Goal: Check status: Check status

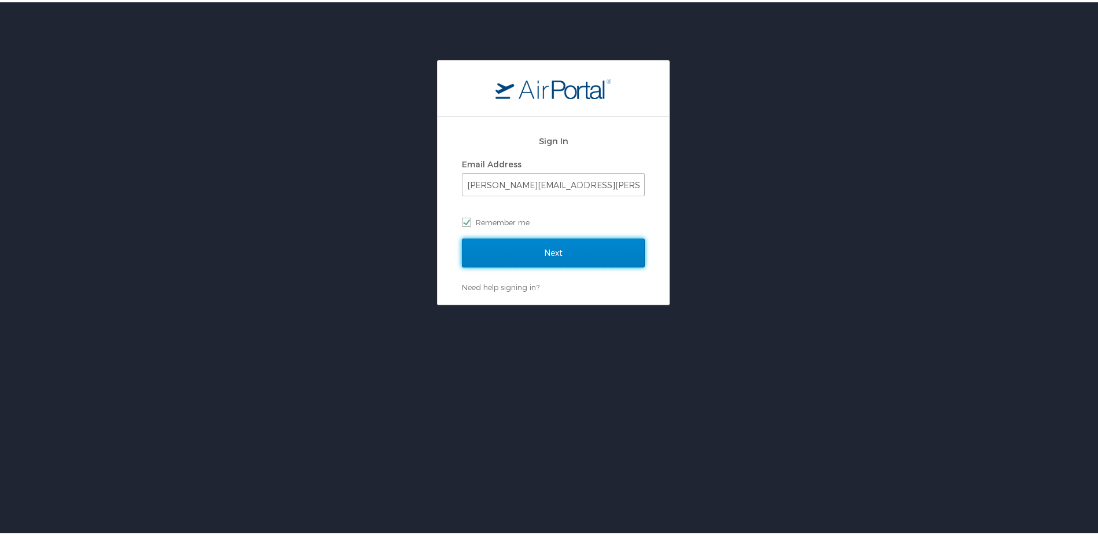
click at [521, 259] on input "Next" at bounding box center [553, 250] width 183 height 29
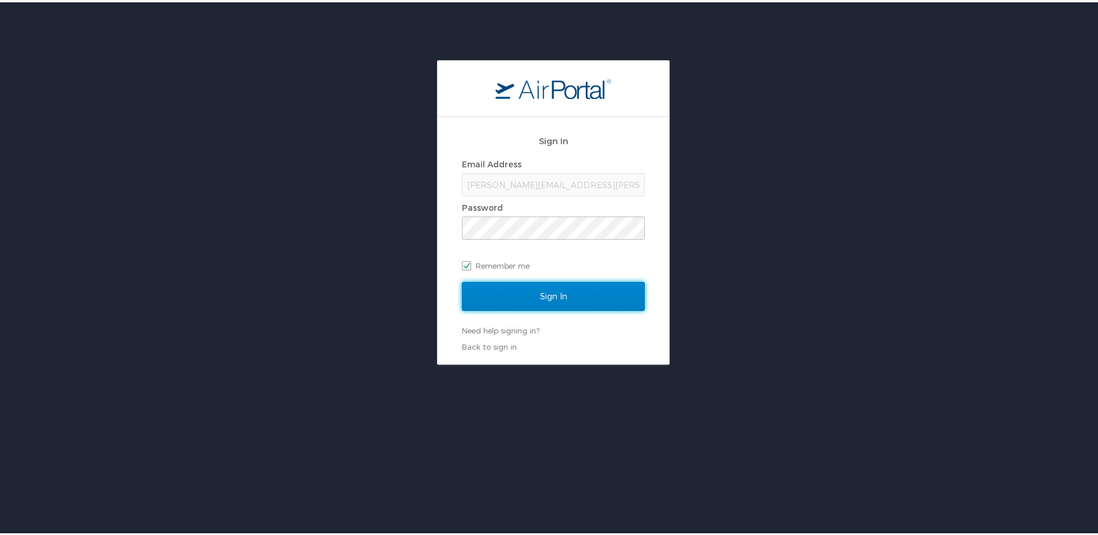
click at [518, 287] on input "Sign In" at bounding box center [553, 294] width 183 height 29
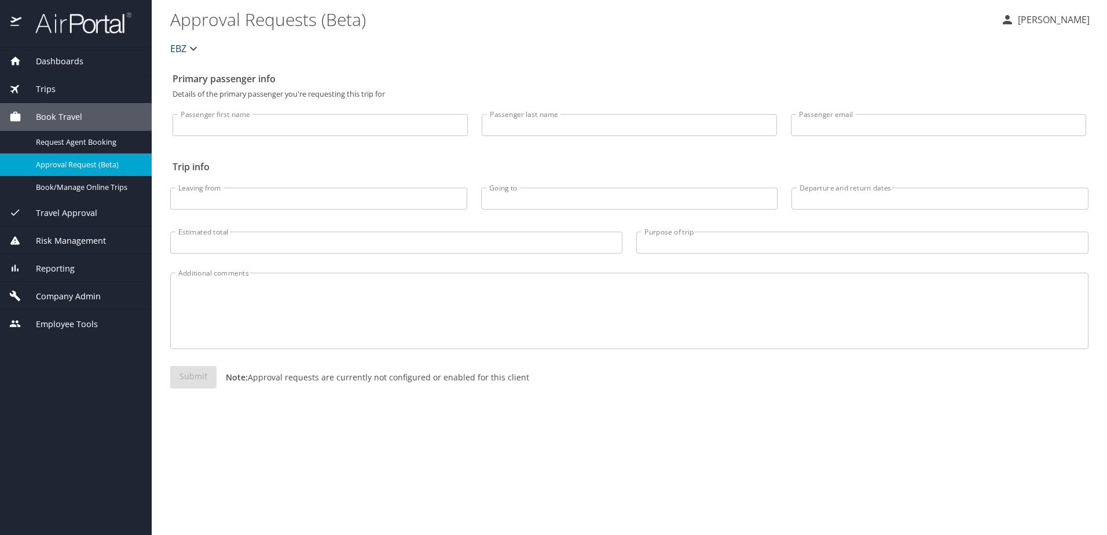
click at [74, 91] on div "Trips" at bounding box center [75, 89] width 133 height 13
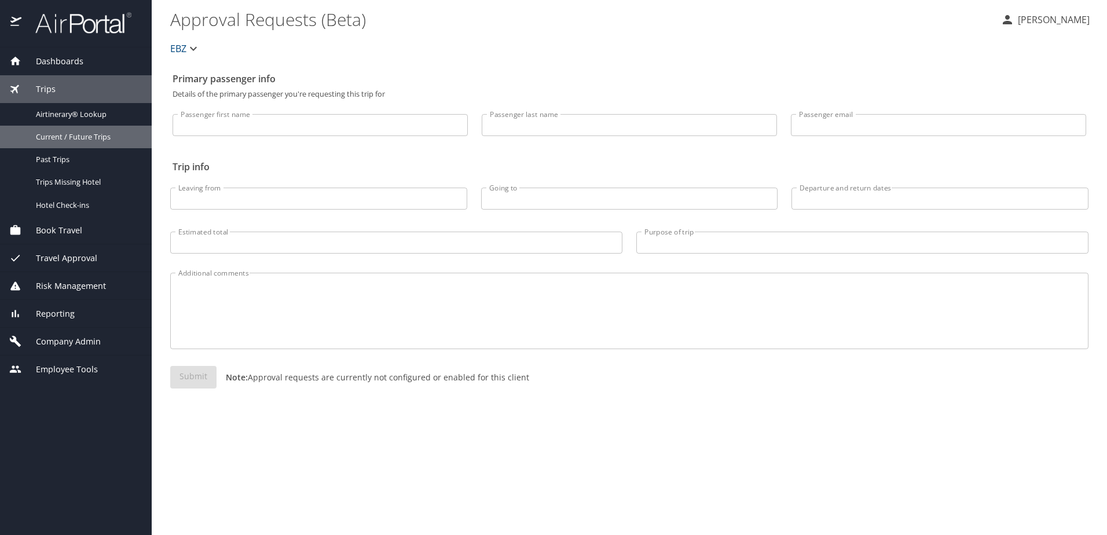
click at [69, 138] on span "Current / Future Trips" at bounding box center [87, 136] width 102 height 11
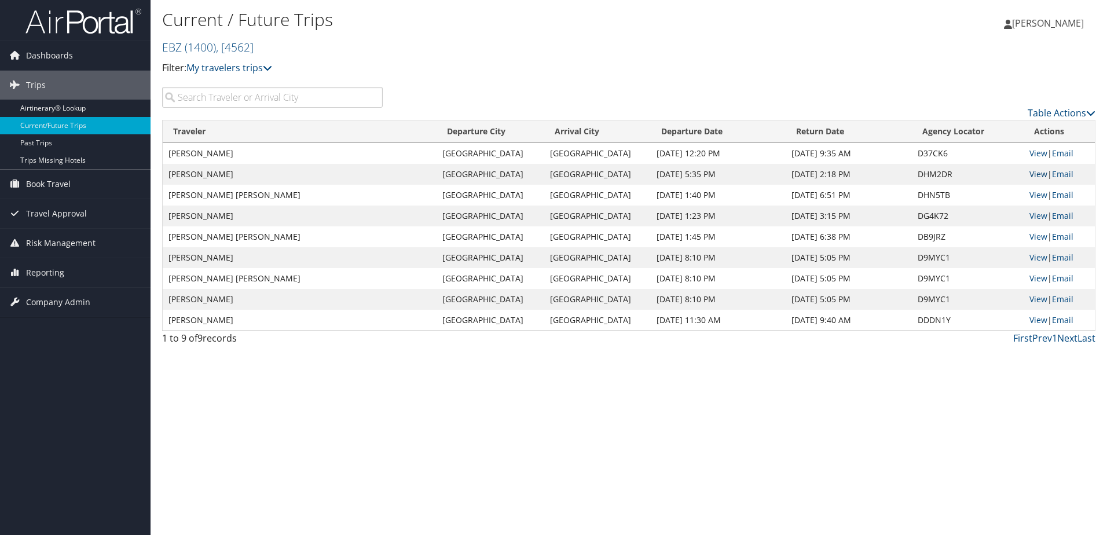
click at [1042, 174] on link "View" at bounding box center [1039, 173] width 18 height 11
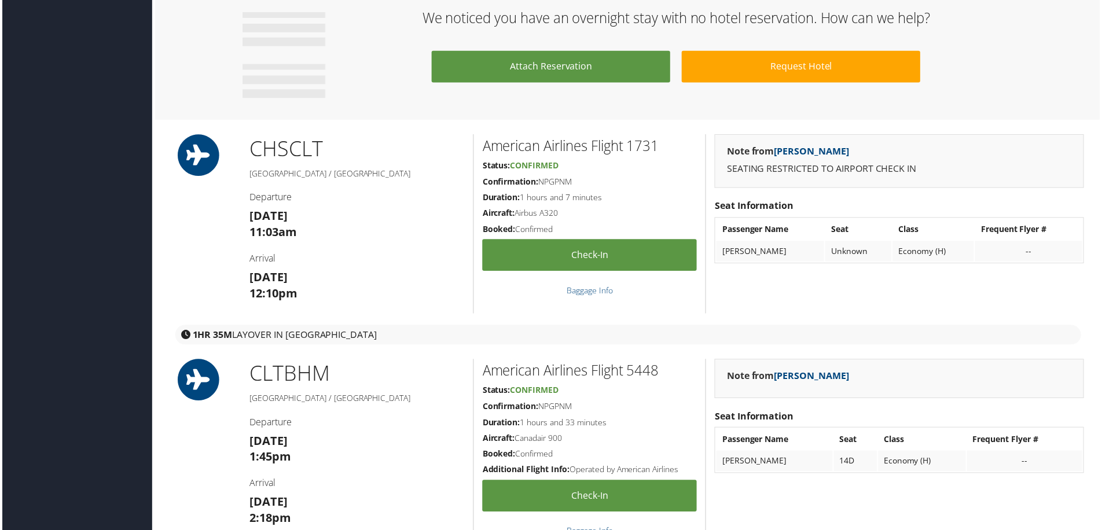
scroll to position [926, 0]
